Goal: Transaction & Acquisition: Obtain resource

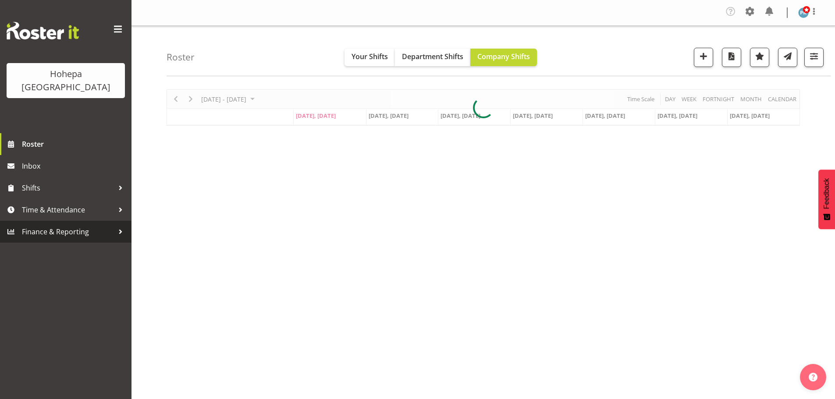
click at [35, 225] on span "Finance & Reporting" at bounding box center [68, 231] width 92 height 13
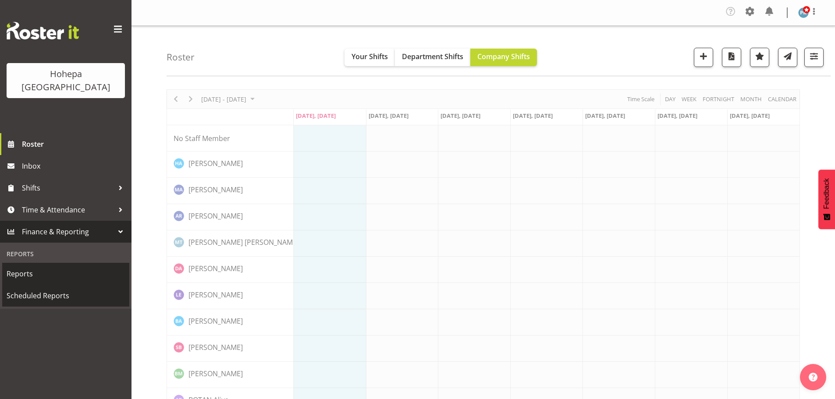
click at [28, 267] on span "Reports" at bounding box center [66, 273] width 118 height 13
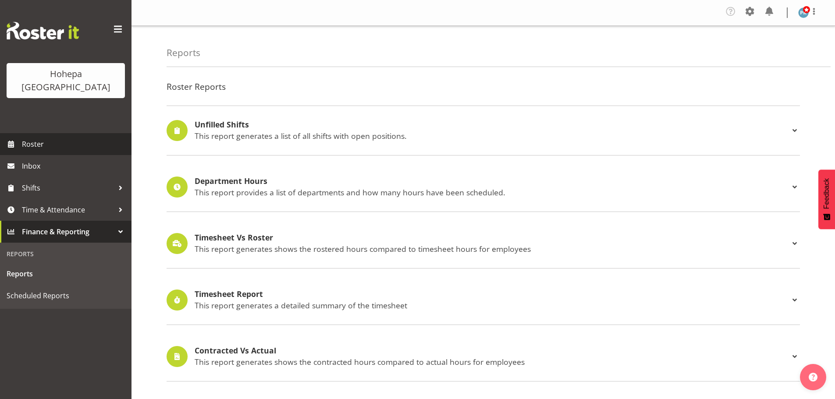
click at [42, 138] on span "Roster" at bounding box center [74, 144] width 105 height 13
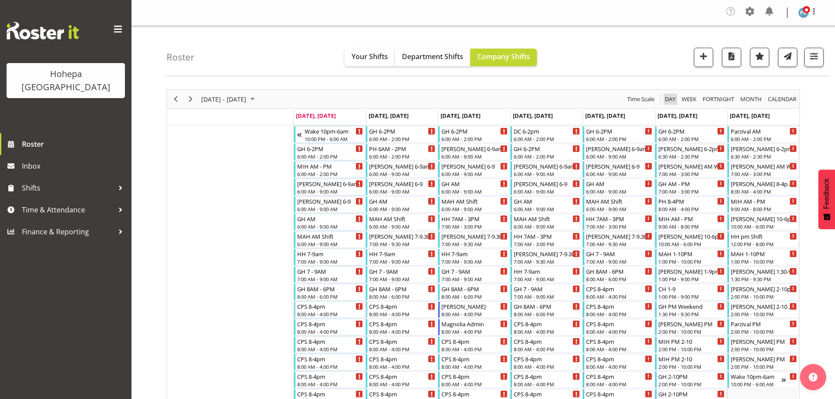
click at [671, 101] on span "Day" at bounding box center [670, 99] width 12 height 11
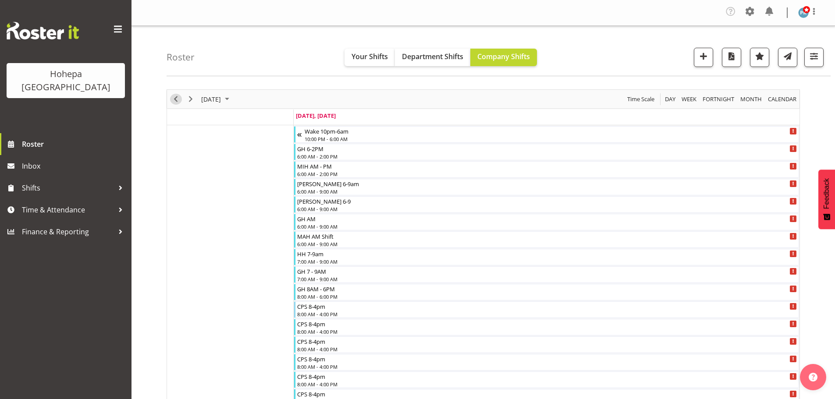
click at [174, 100] on span "Previous" at bounding box center [176, 99] width 11 height 11
click at [814, 58] on span "button" at bounding box center [813, 55] width 11 height 11
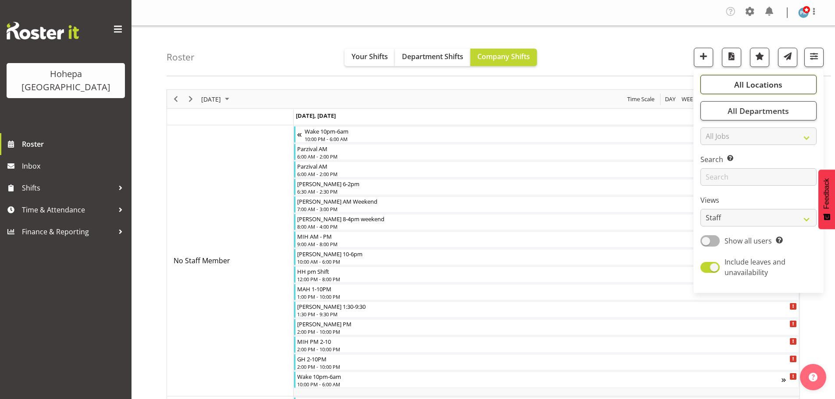
click at [756, 87] on span "All Locations" at bounding box center [758, 84] width 48 height 11
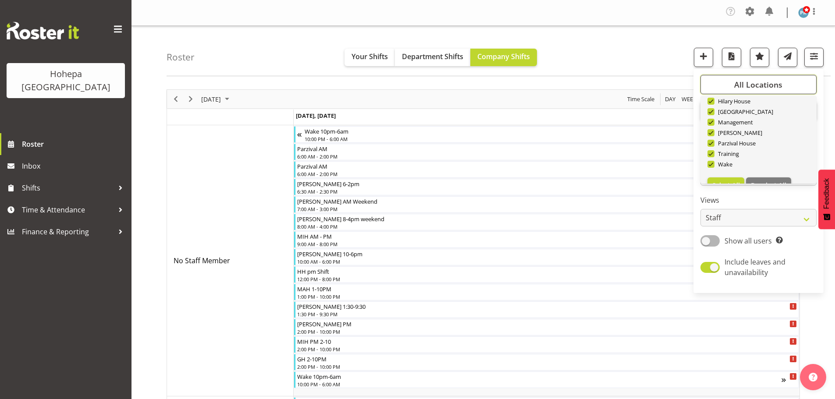
scroll to position [84, 0]
click at [771, 169] on span "Deselect All" at bounding box center [769, 169] width 36 height 8
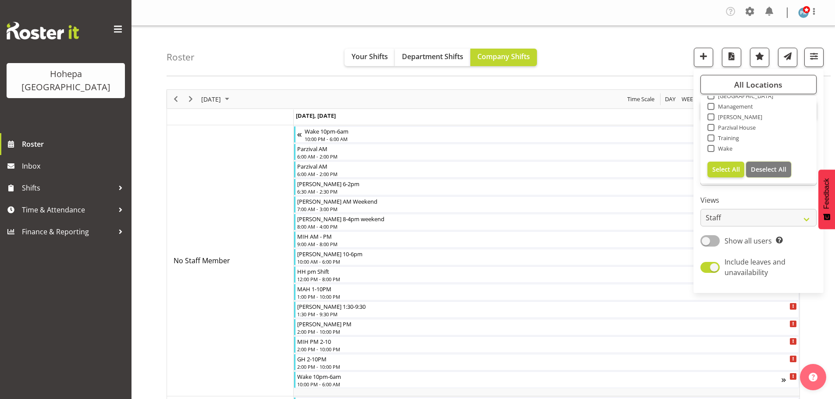
checkbox input "false"
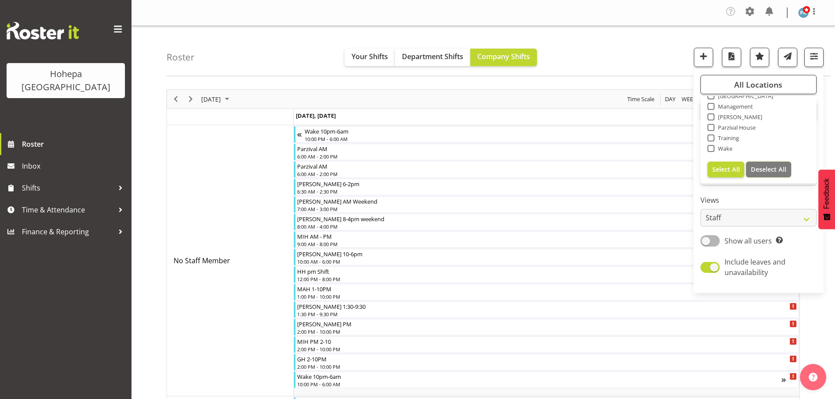
checkbox input "false"
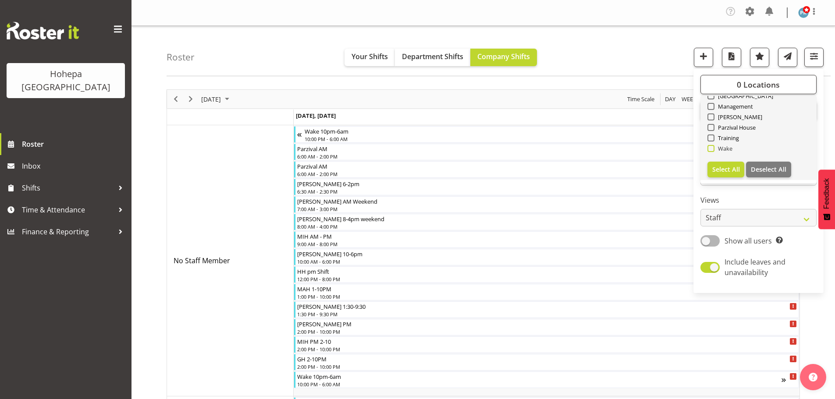
click at [710, 147] on span at bounding box center [711, 148] width 7 height 7
click at [710, 147] on input "Wake" at bounding box center [711, 149] width 6 height 6
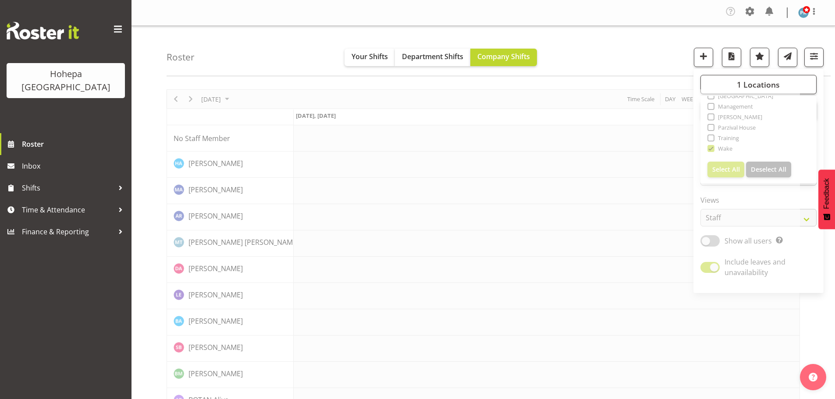
click at [657, 46] on div "Roster Your Shifts Department Shifts Company Shifts 1 Locations [GEOGRAPHIC_DAT…" at bounding box center [499, 51] width 664 height 50
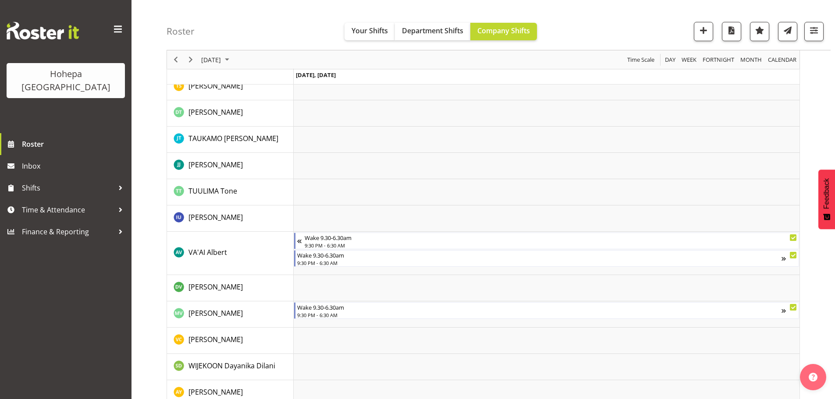
scroll to position [1423, 0]
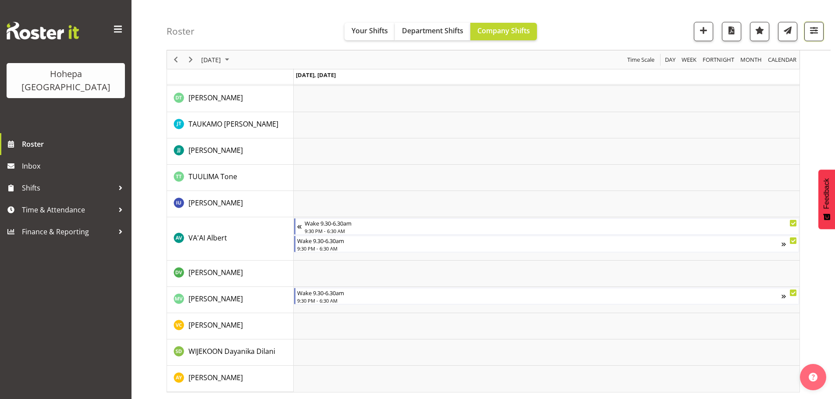
click at [819, 27] on span "button" at bounding box center [813, 30] width 11 height 11
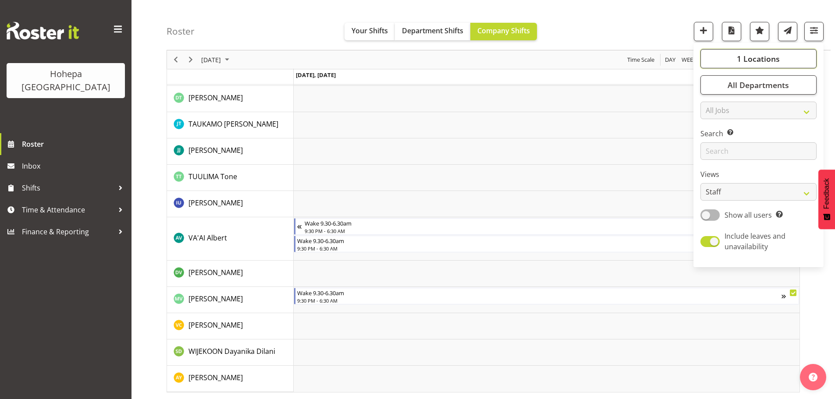
click at [756, 64] on span "1 Locations" at bounding box center [758, 58] width 43 height 11
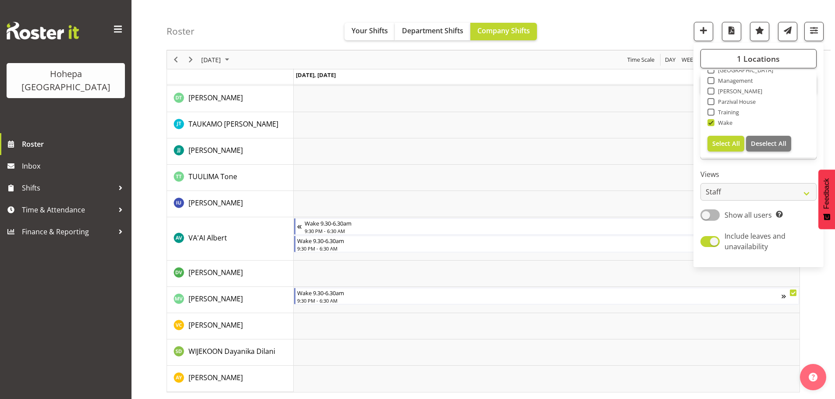
drag, startPoint x: 712, startPoint y: 121, endPoint x: 718, endPoint y: 119, distance: 6.9
click at [711, 121] on span at bounding box center [711, 122] width 7 height 7
click at [711, 121] on input "Wake" at bounding box center [711, 123] width 6 height 6
checkbox input "false"
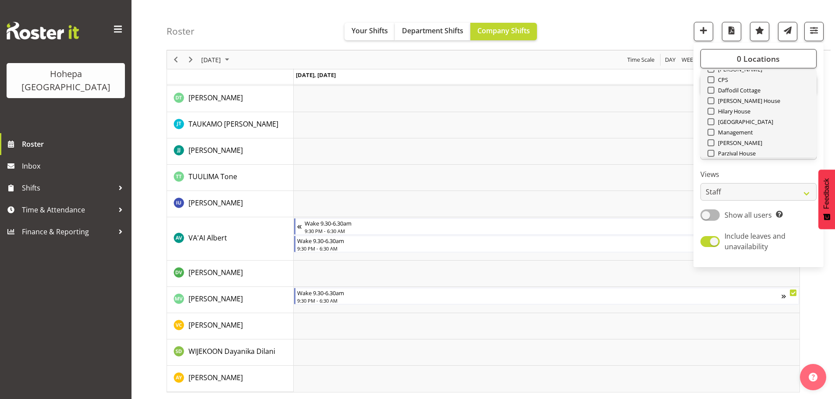
scroll to position [0, 0]
click at [711, 103] on span at bounding box center [711, 101] width 7 height 7
click at [711, 103] on input "[PERSON_NAME]" at bounding box center [711, 102] width 6 height 6
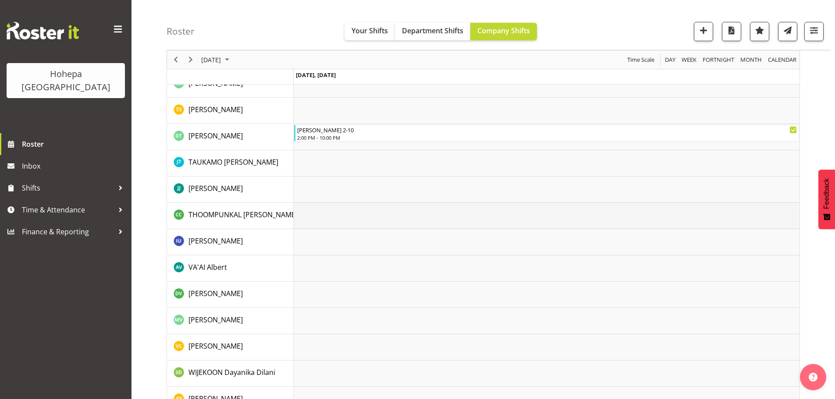
scroll to position [1749, 0]
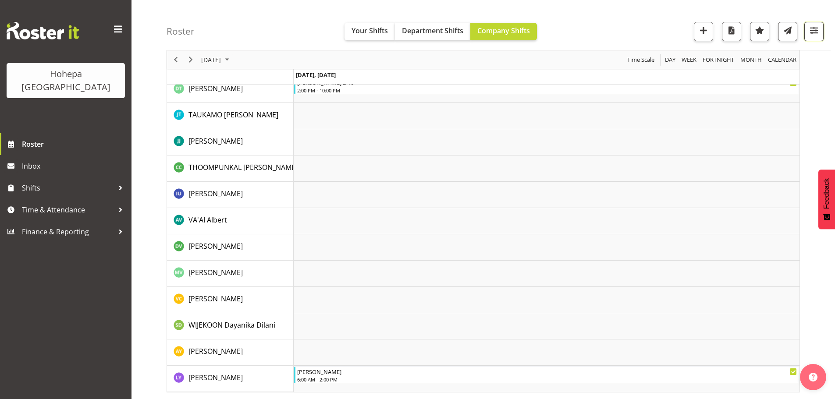
drag, startPoint x: 810, startPoint y: 34, endPoint x: 803, endPoint y: 36, distance: 7.2
click at [810, 34] on span "button" at bounding box center [813, 30] width 11 height 11
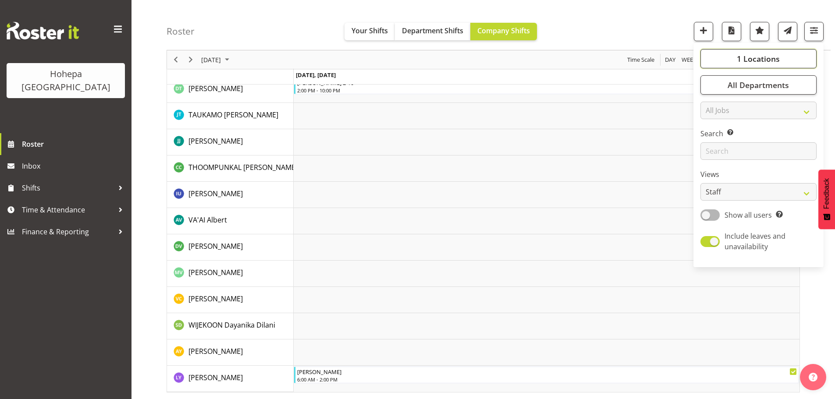
click at [736, 59] on button "1 Locations" at bounding box center [759, 58] width 116 height 19
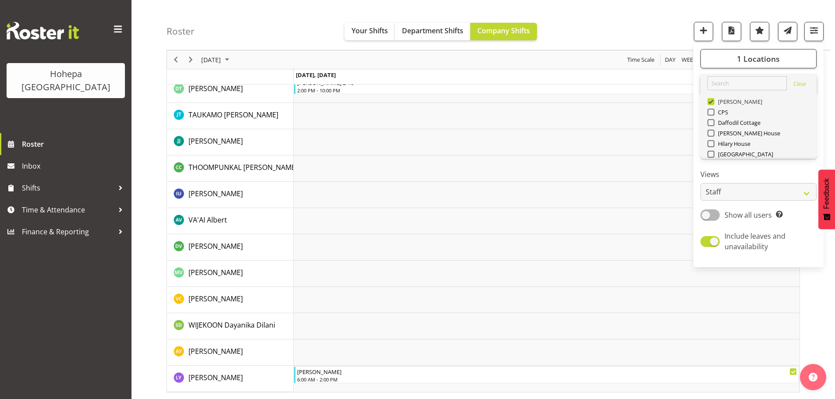
click at [712, 104] on span at bounding box center [711, 101] width 7 height 7
click at [712, 104] on input "[PERSON_NAME]" at bounding box center [711, 102] width 6 height 6
checkbox input "false"
click at [714, 156] on span at bounding box center [711, 154] width 7 height 7
click at [713, 156] on input "[GEOGRAPHIC_DATA]" at bounding box center [711, 155] width 6 height 6
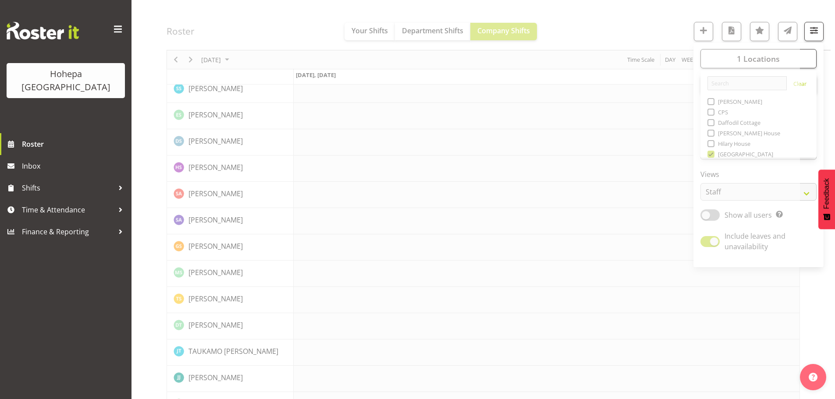
scroll to position [1749, 0]
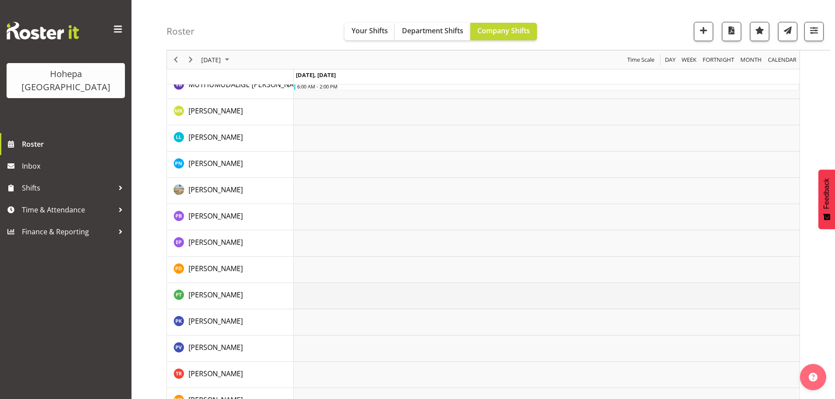
scroll to position [921, 0]
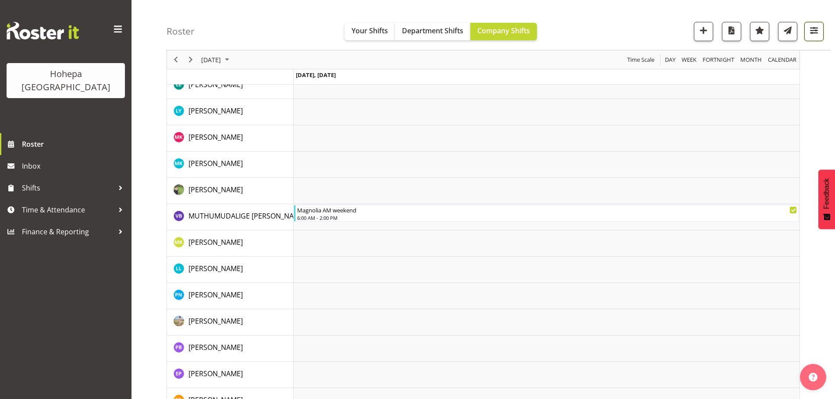
click at [814, 29] on span "button" at bounding box center [813, 30] width 11 height 11
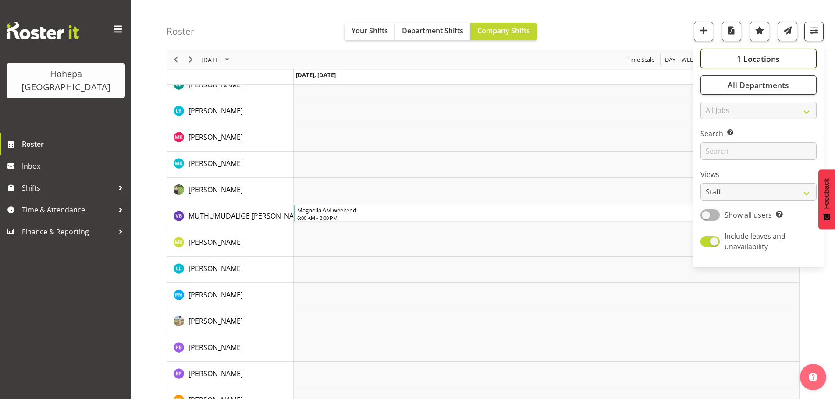
click at [772, 58] on span "1 Locations" at bounding box center [758, 58] width 43 height 11
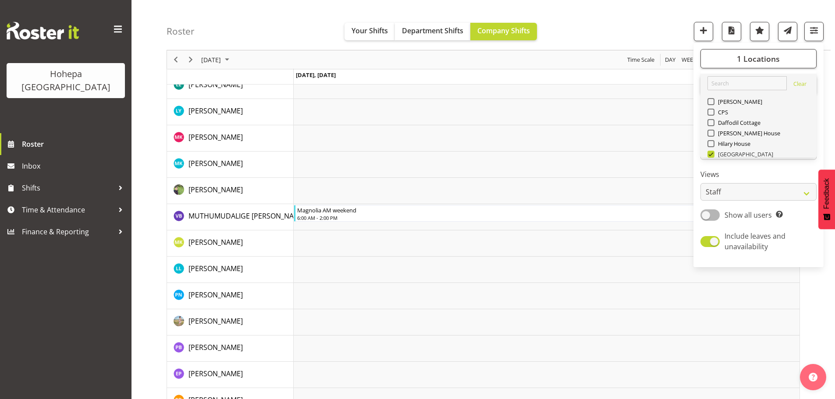
click at [711, 156] on span at bounding box center [711, 154] width 7 height 7
click at [711, 156] on input "[GEOGRAPHIC_DATA]" at bounding box center [711, 155] width 6 height 6
checkbox input "false"
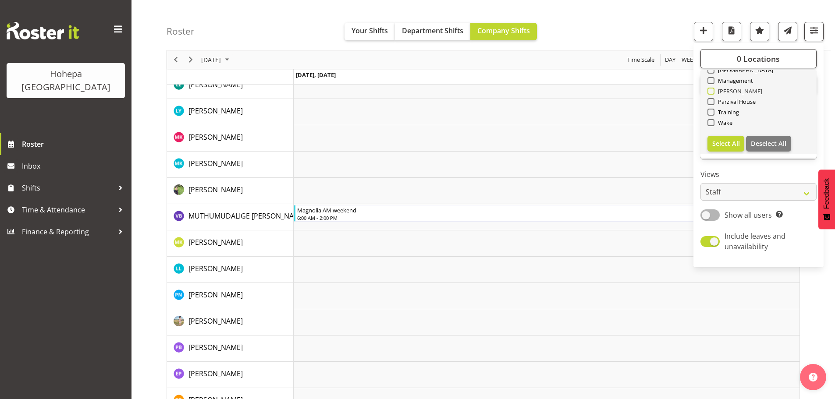
click at [711, 91] on span at bounding box center [711, 91] width 7 height 7
click at [711, 91] on input "[PERSON_NAME]" at bounding box center [711, 92] width 6 height 6
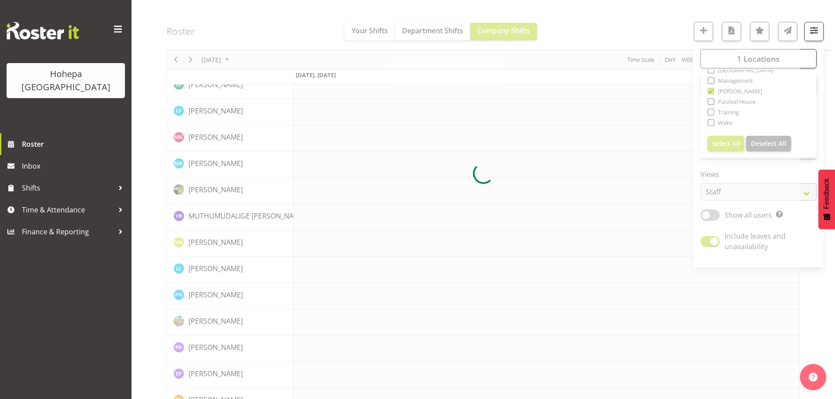
click at [655, 33] on div at bounding box center [483, 173] width 633 height 2009
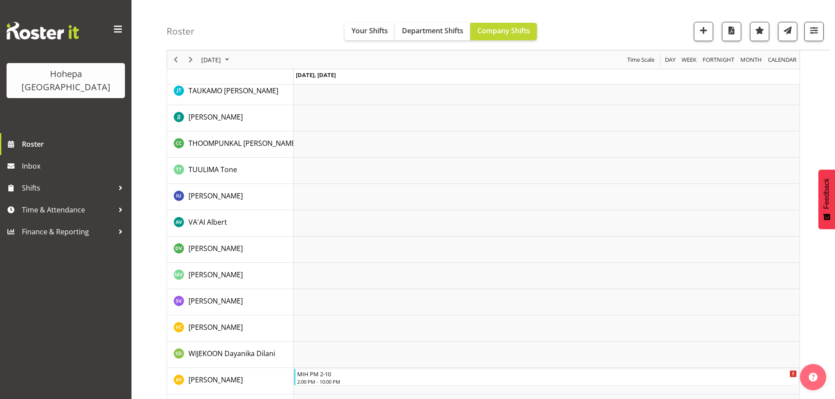
scroll to position [1898, 0]
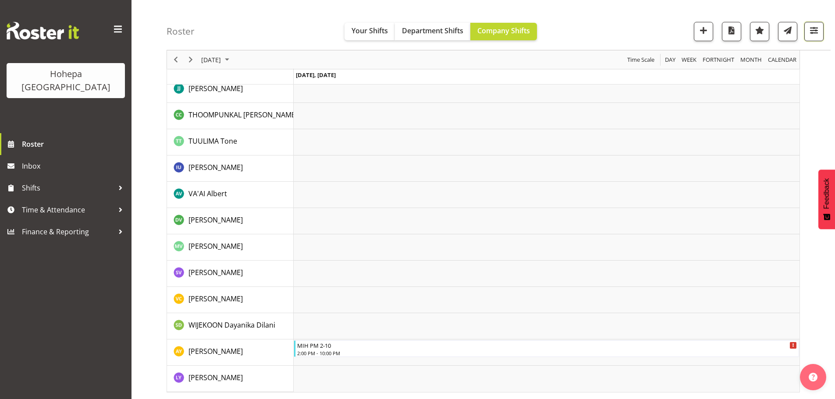
click at [809, 31] on span "button" at bounding box center [813, 30] width 11 height 11
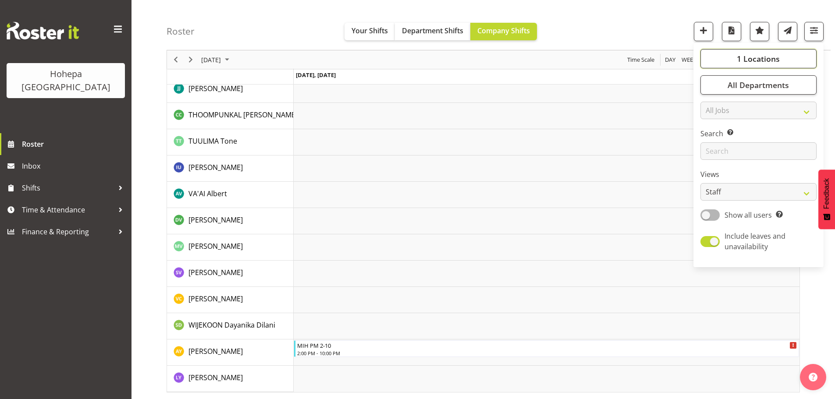
click at [764, 59] on span "1 Locations" at bounding box center [758, 58] width 43 height 11
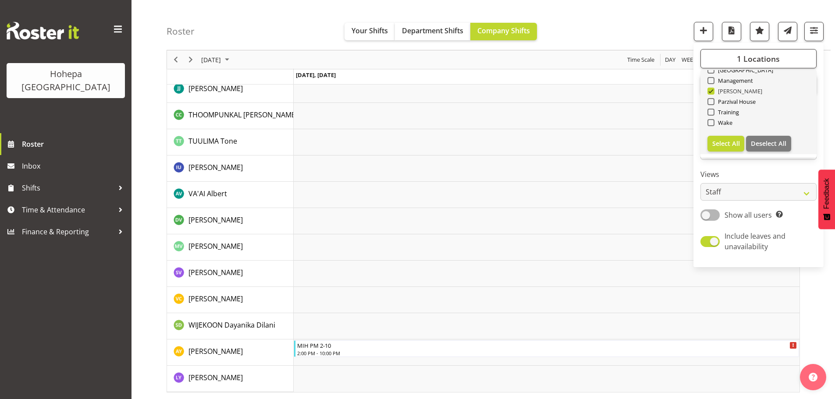
click at [712, 90] on span at bounding box center [711, 91] width 7 height 7
click at [712, 90] on input "[PERSON_NAME]" at bounding box center [711, 92] width 6 height 6
checkbox input "false"
click at [711, 102] on span at bounding box center [711, 101] width 7 height 7
click at [711, 102] on input "Parzival House" at bounding box center [711, 102] width 6 height 6
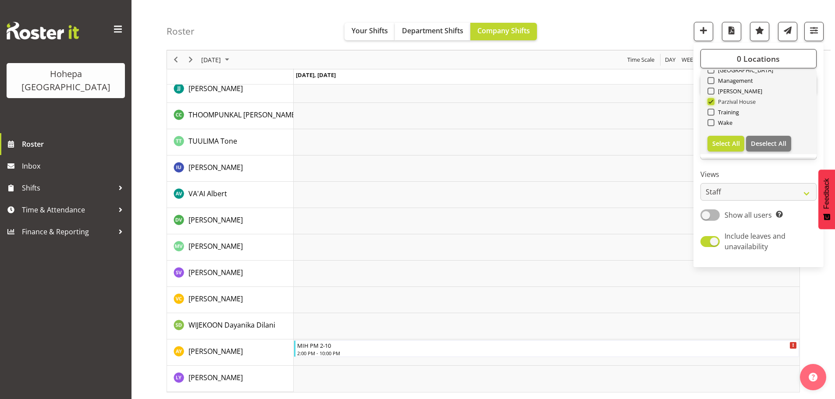
scroll to position [1863, 0]
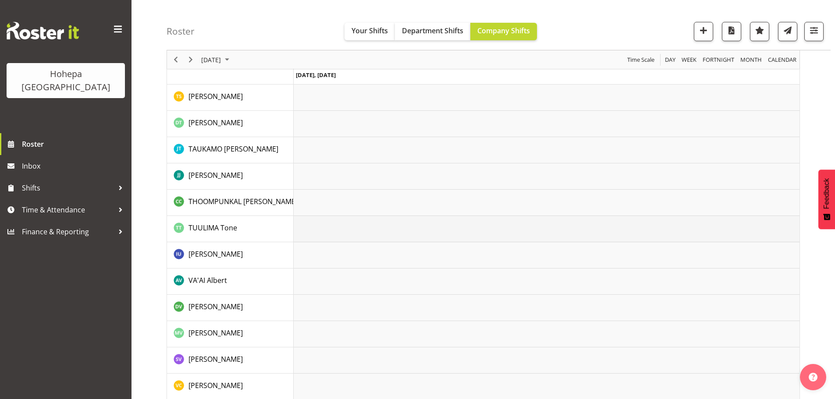
scroll to position [2038, 0]
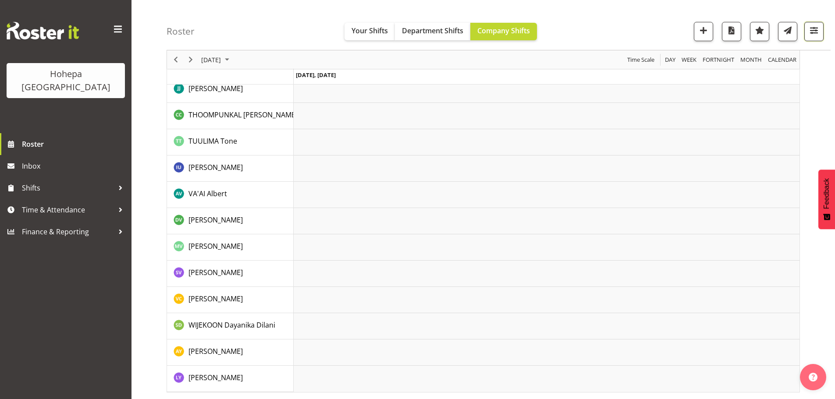
click at [813, 34] on span "button" at bounding box center [813, 30] width 11 height 11
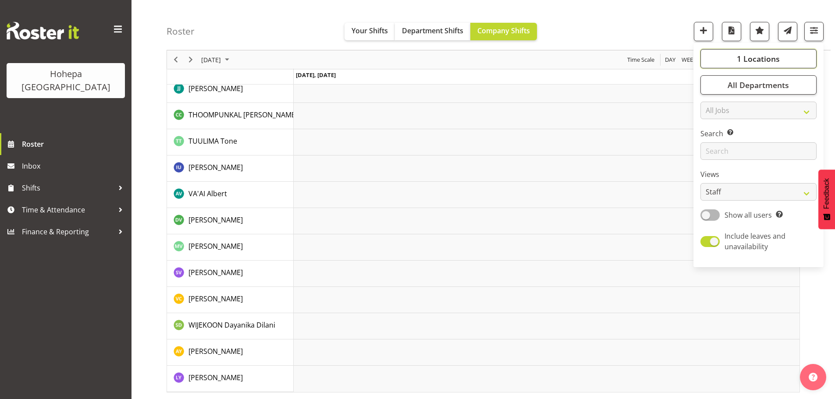
drag, startPoint x: 762, startPoint y: 57, endPoint x: 745, endPoint y: 64, distance: 18.8
click at [761, 57] on span "1 Locations" at bounding box center [758, 58] width 43 height 11
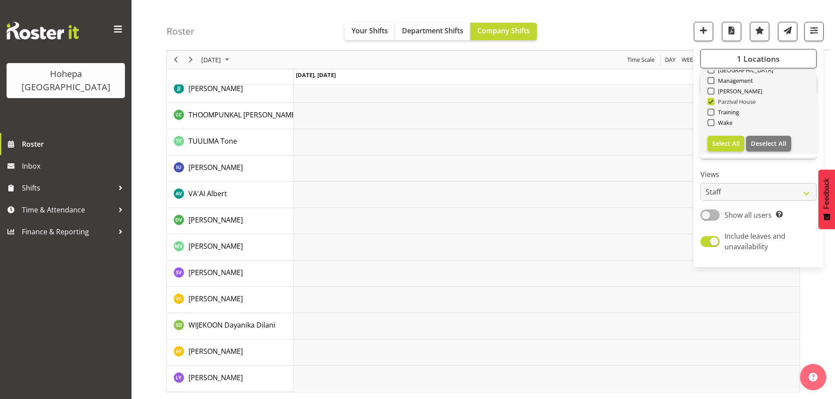
click at [712, 104] on span at bounding box center [711, 101] width 7 height 7
click at [712, 104] on input "Parzival House" at bounding box center [711, 102] width 6 height 6
checkbox input "false"
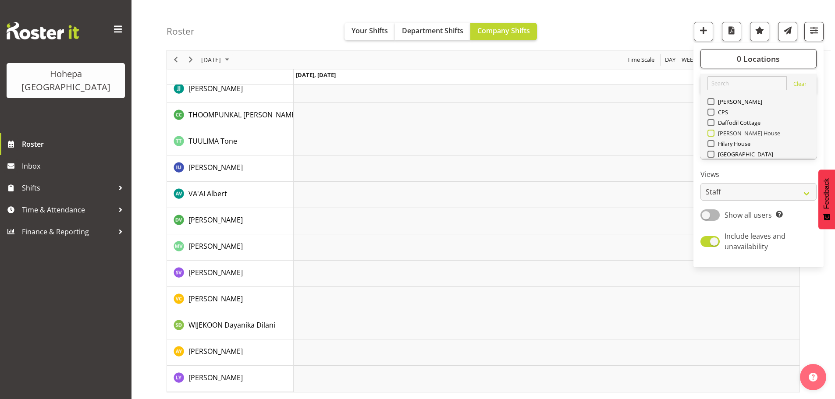
click at [710, 134] on span at bounding box center [711, 133] width 7 height 7
click at [710, 134] on input "[PERSON_NAME] House" at bounding box center [711, 134] width 6 height 6
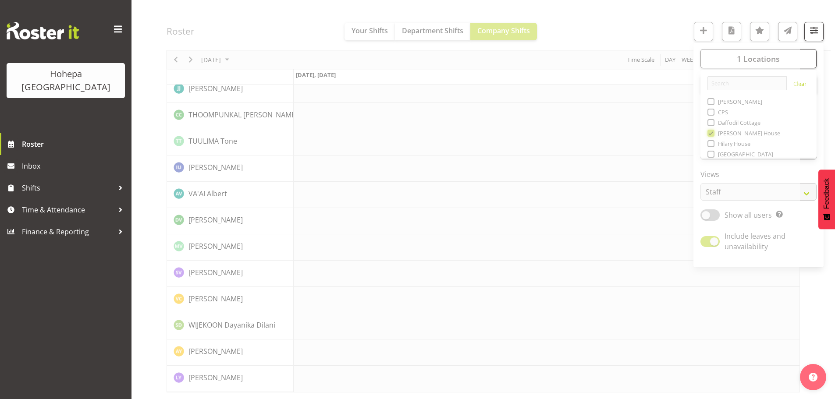
scroll to position [2021, 0]
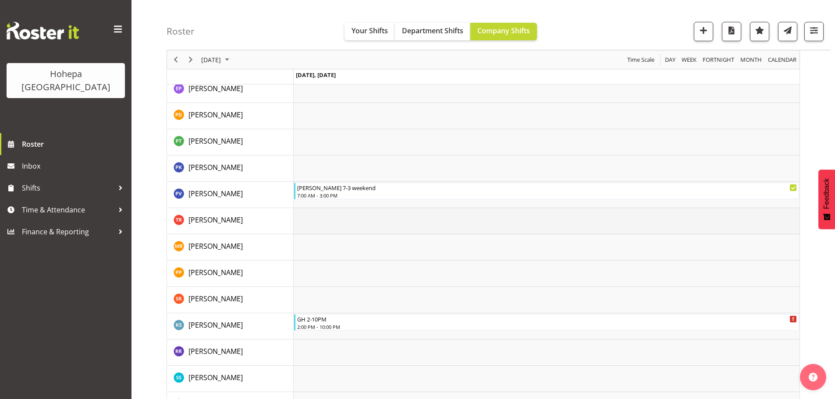
scroll to position [1872, 0]
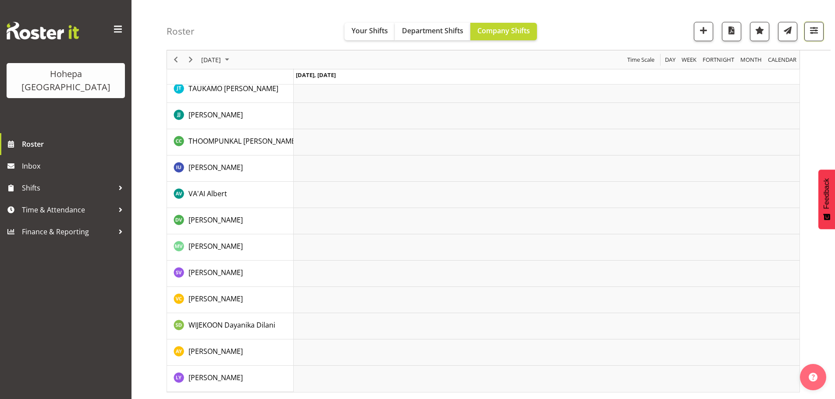
click at [818, 31] on span "button" at bounding box center [813, 30] width 11 height 11
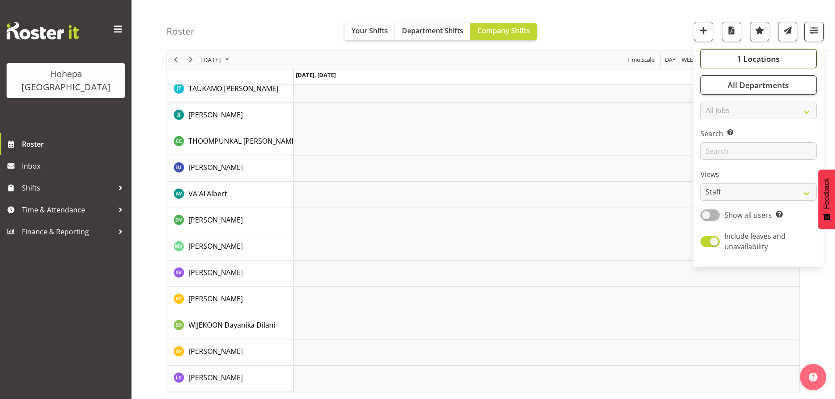
click at [743, 60] on span "1 Locations" at bounding box center [758, 58] width 43 height 11
drag, startPoint x: 713, startPoint y: 134, endPoint x: 709, endPoint y: 140, distance: 6.9
click at [713, 134] on span at bounding box center [711, 133] width 7 height 7
click at [713, 134] on input "[PERSON_NAME] House" at bounding box center [711, 134] width 6 height 6
checkbox input "false"
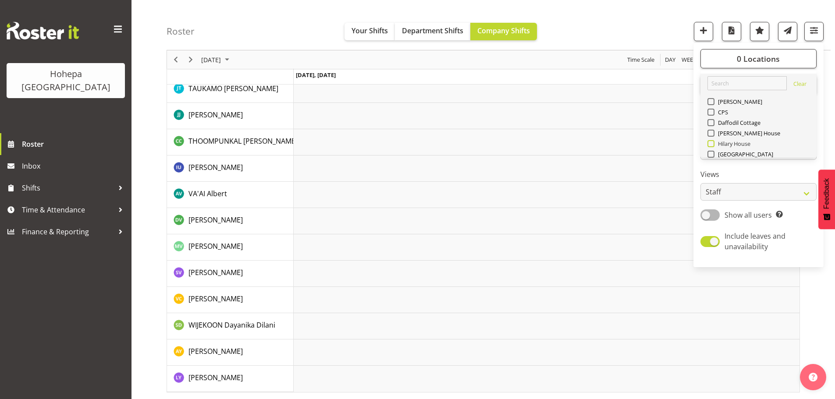
click at [711, 145] on span at bounding box center [711, 143] width 7 height 7
click at [711, 145] on input "Hilary House" at bounding box center [711, 144] width 6 height 6
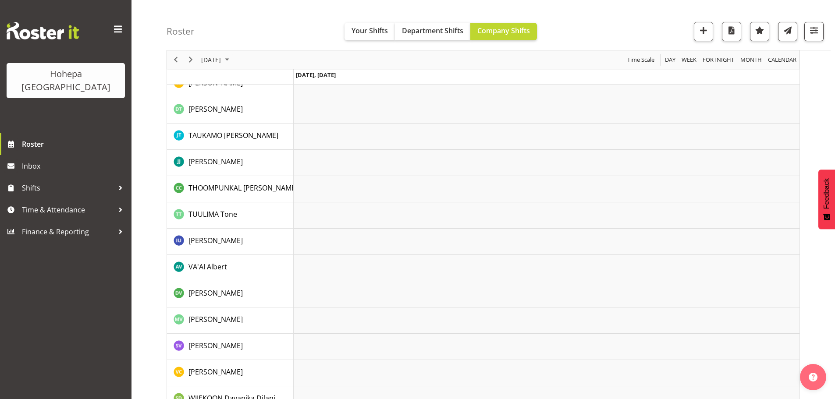
scroll to position [2038, 0]
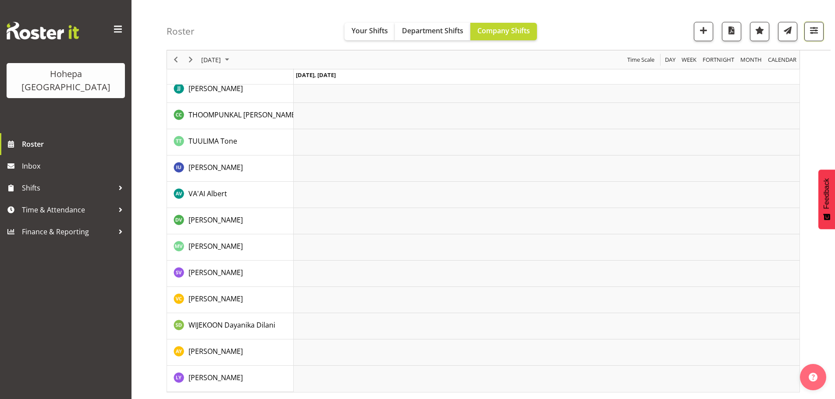
click at [816, 29] on span "button" at bounding box center [813, 30] width 11 height 11
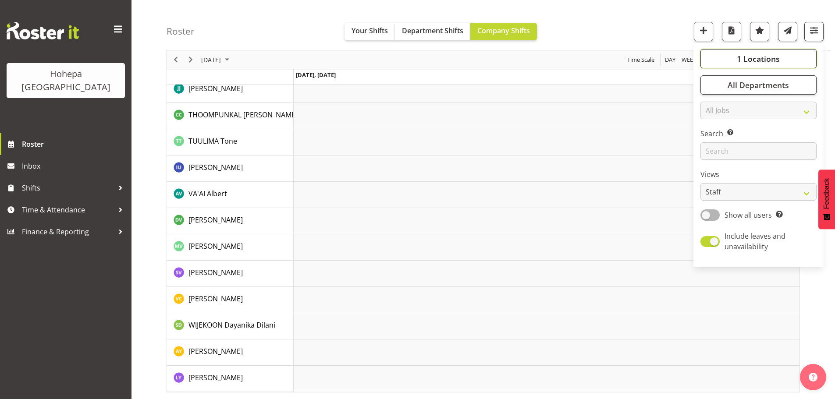
click at [760, 57] on span "1 Locations" at bounding box center [758, 58] width 43 height 11
drag, startPoint x: 711, startPoint y: 143, endPoint x: 711, endPoint y: 135, distance: 8.3
click at [711, 143] on span at bounding box center [711, 143] width 7 height 7
click at [711, 143] on input "Hilary House" at bounding box center [711, 144] width 6 height 6
checkbox input "false"
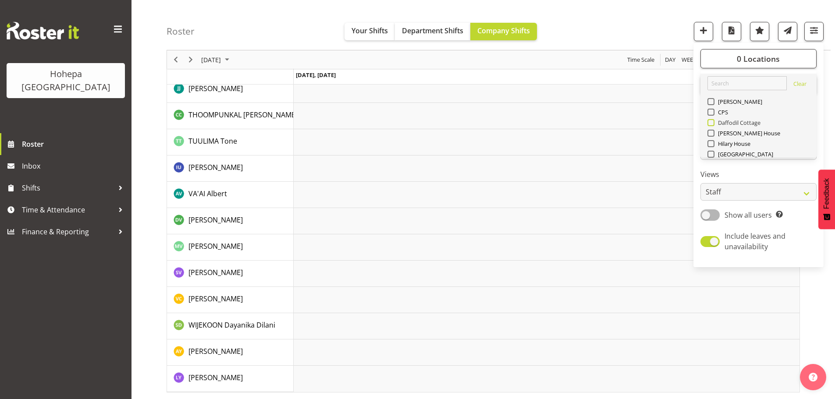
click at [711, 125] on span at bounding box center [711, 122] width 7 height 7
click at [711, 125] on input "Daffodil Cottage" at bounding box center [711, 123] width 6 height 6
checkbox input "true"
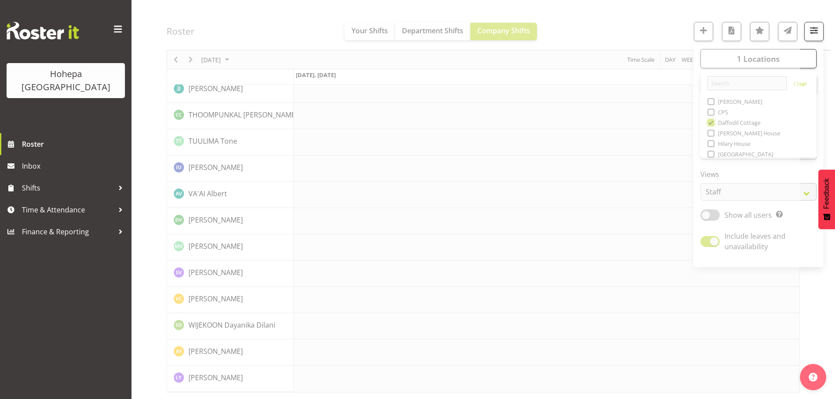
scroll to position [2021, 0]
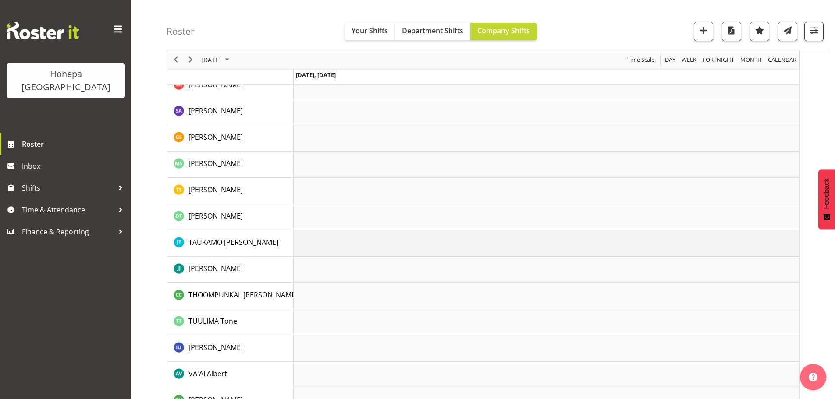
scroll to position [2021, 0]
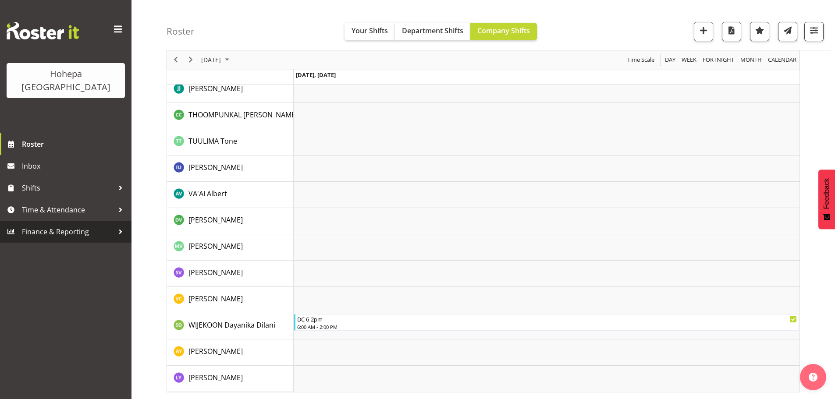
click at [37, 225] on span "Finance & Reporting" at bounding box center [68, 231] width 92 height 13
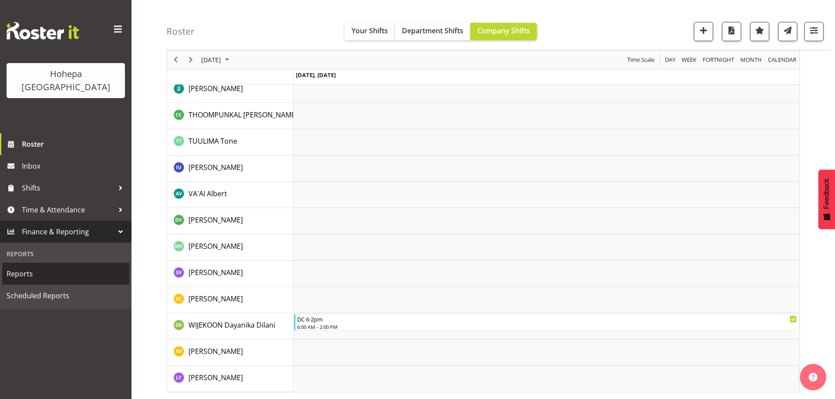
click at [27, 267] on span "Reports" at bounding box center [66, 273] width 118 height 13
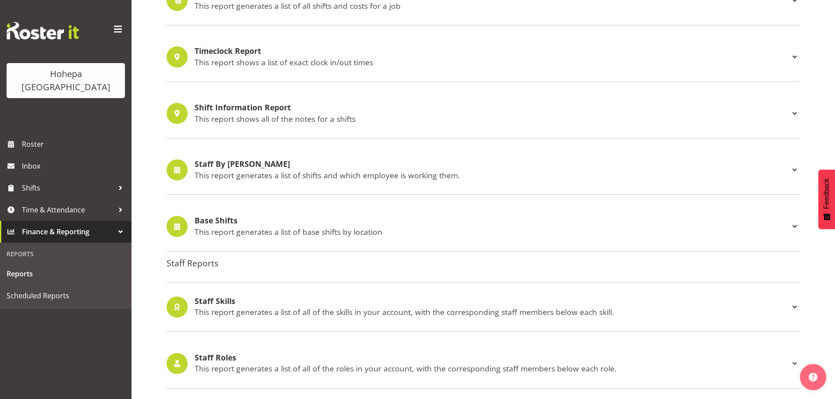
scroll to position [818, 0]
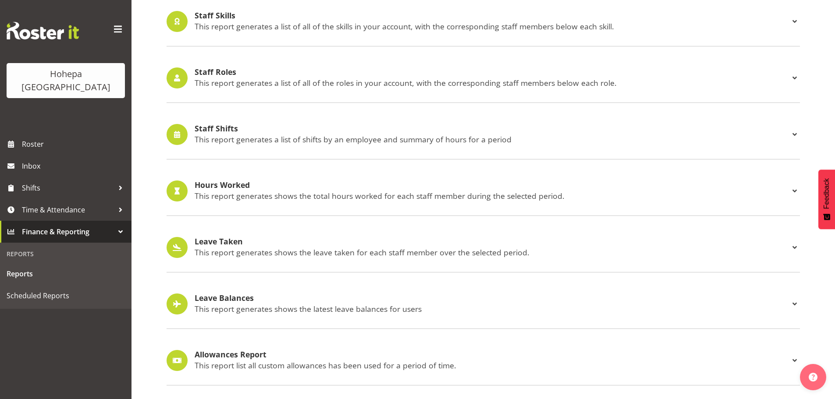
click at [224, 125] on h4 "Staff Shifts" at bounding box center [492, 128] width 595 height 9
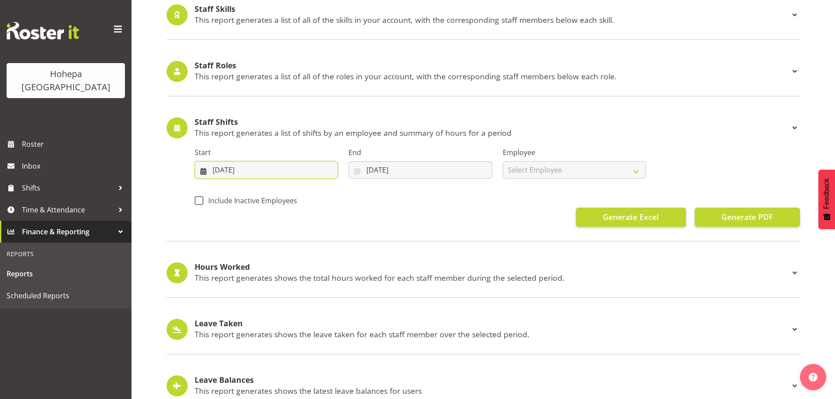
click at [215, 173] on input "25/08/2025" at bounding box center [266, 170] width 143 height 18
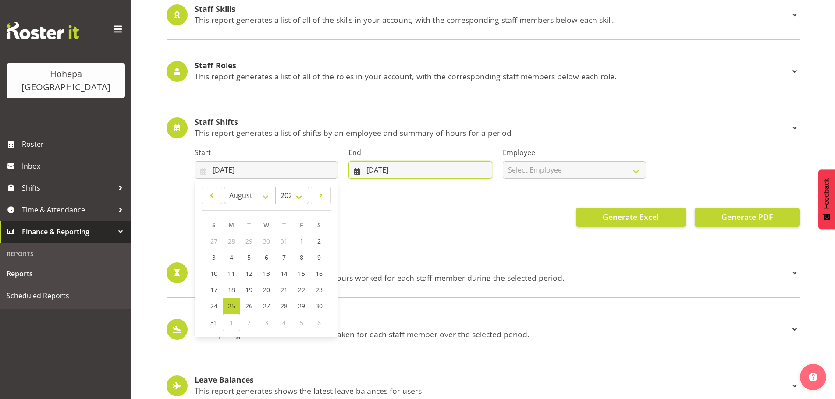
click at [373, 171] on input "01/09/2025" at bounding box center [420, 170] width 143 height 18
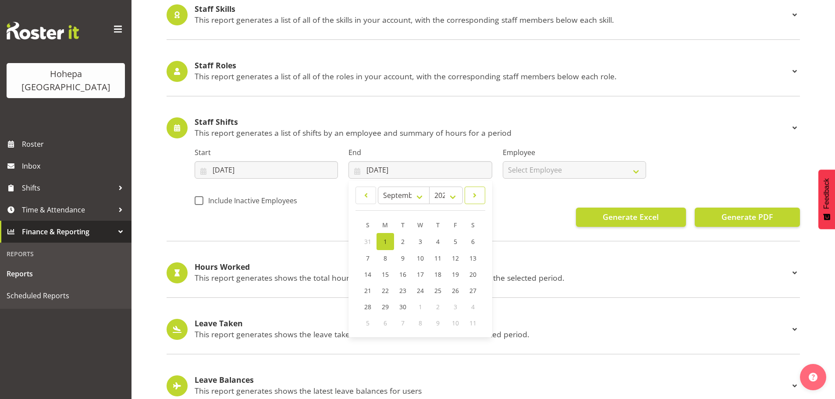
click at [475, 196] on span at bounding box center [474, 195] width 9 height 11
click at [370, 196] on span at bounding box center [365, 195] width 9 height 11
select select "8"
click at [366, 260] on span "7" at bounding box center [368, 258] width 4 height 8
type input "07/09/2025"
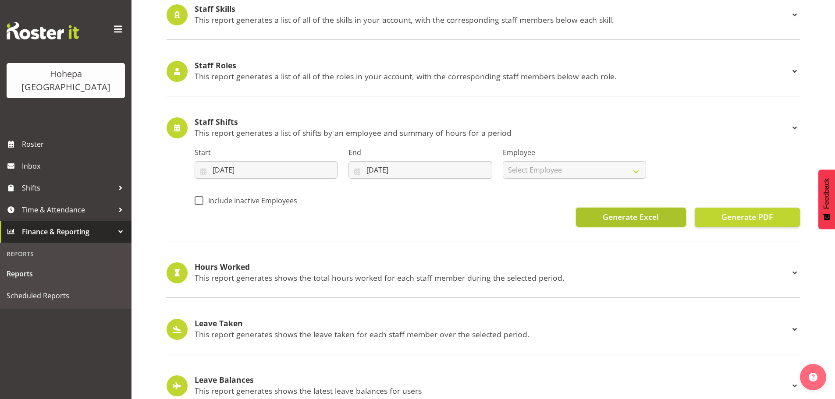
click at [640, 217] on span "Generate Excel" at bounding box center [631, 216] width 56 height 11
